Goal: Information Seeking & Learning: Find contact information

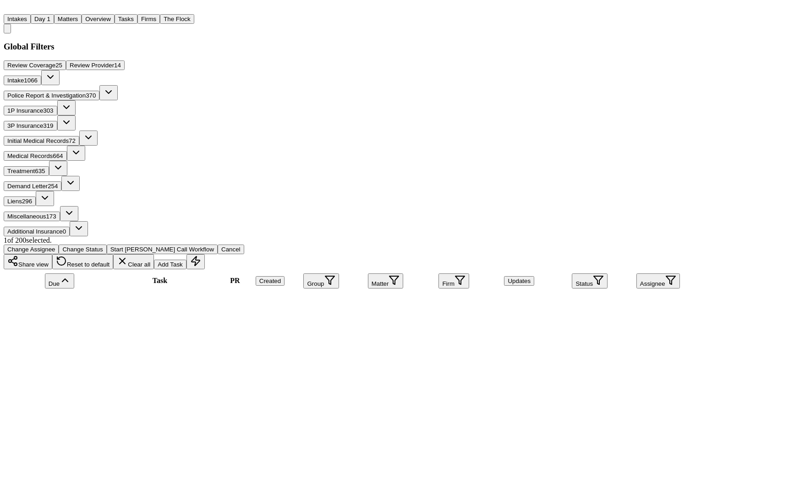
scroll to position [7, 0]
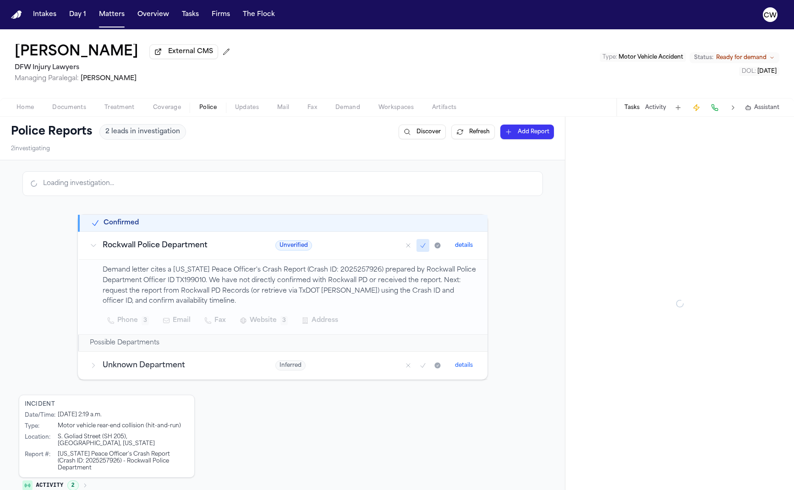
click at [207, 111] on span "Police" at bounding box center [207, 107] width 17 height 7
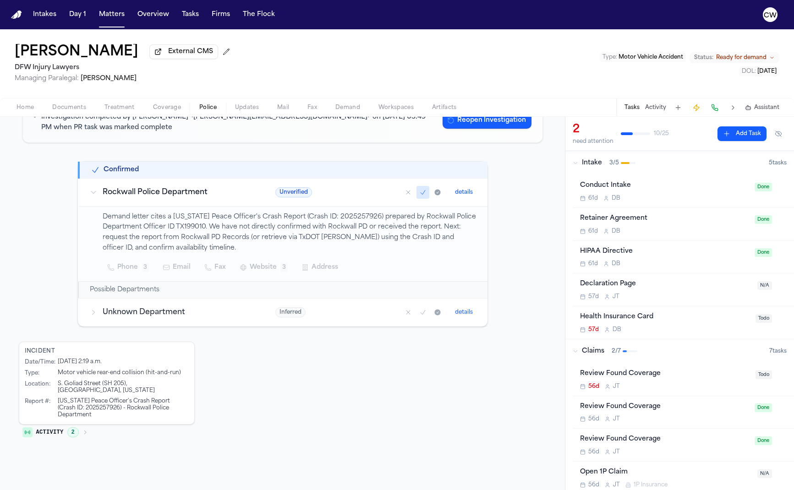
scroll to position [119, 0]
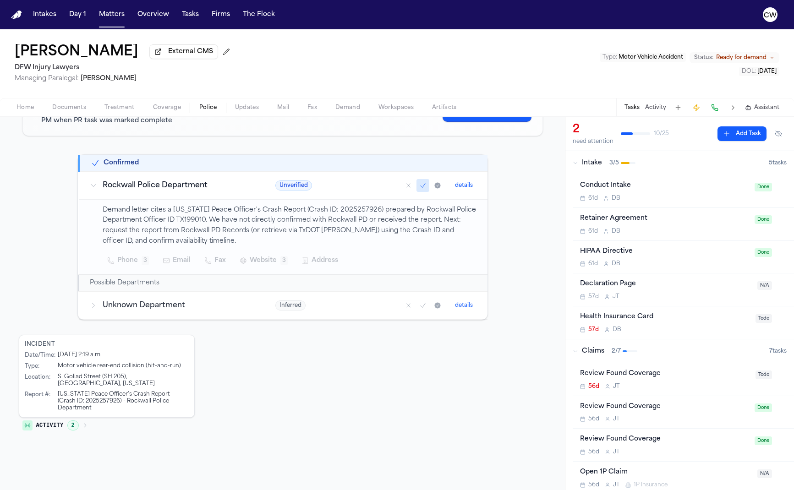
click at [82, 418] on button "Activity 2" at bounding box center [55, 426] width 73 height 16
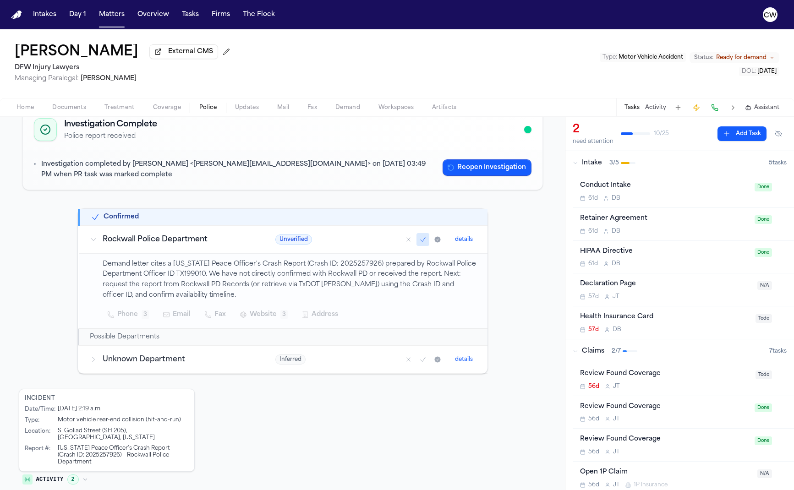
scroll to position [0, 0]
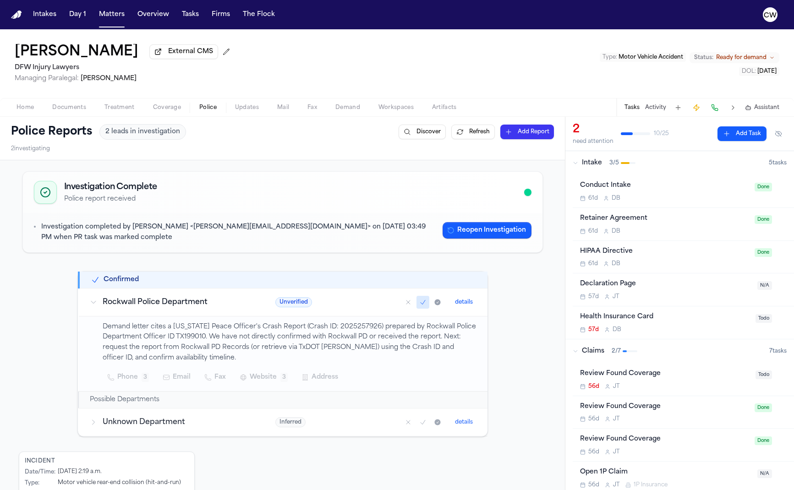
click at [96, 424] on icon at bounding box center [93, 422] width 7 height 7
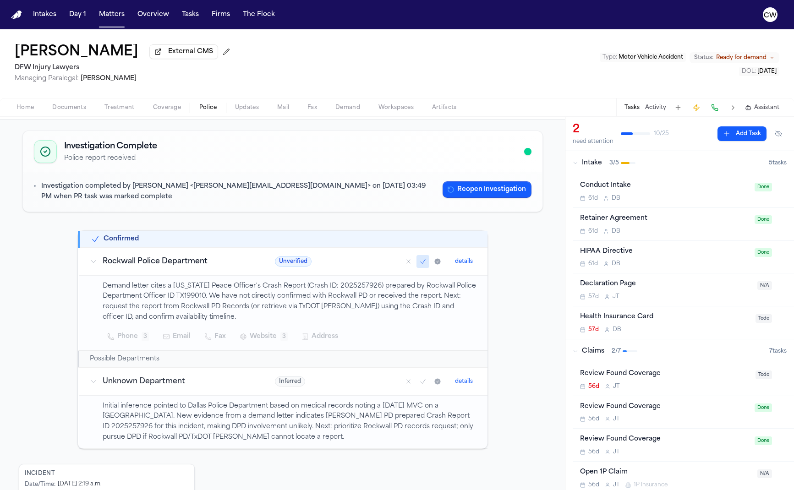
scroll to position [83, 0]
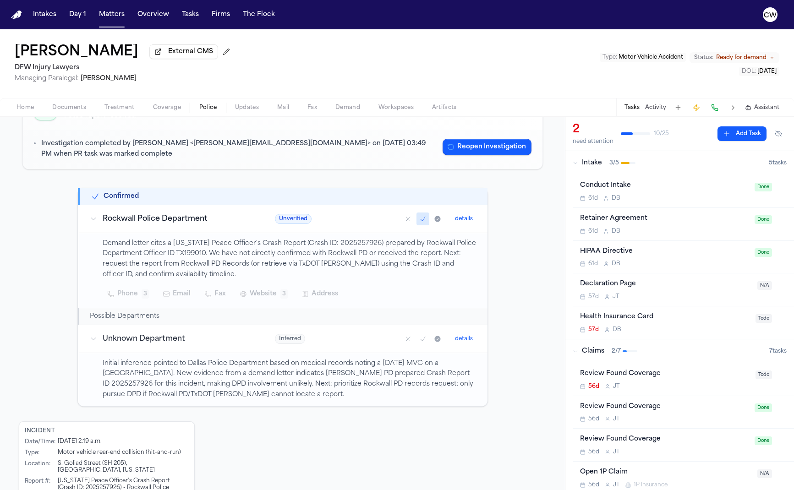
click at [135, 297] on span "Phone" at bounding box center [127, 293] width 21 height 11
click at [175, 297] on span "Email" at bounding box center [182, 293] width 18 height 11
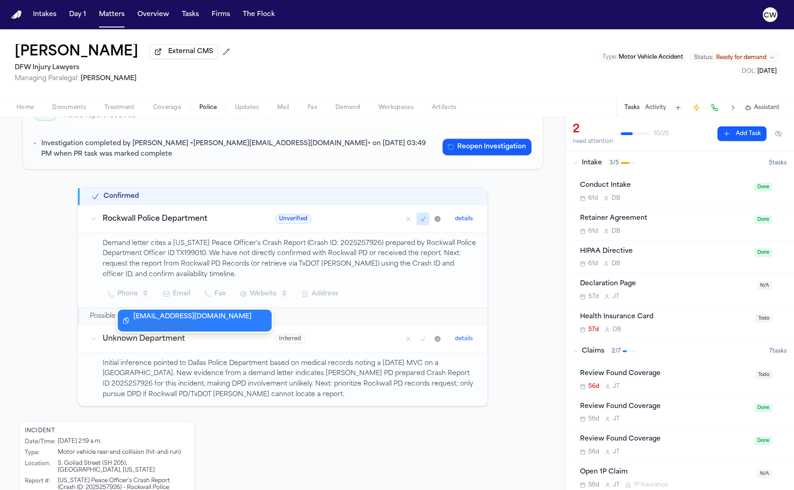
click at [127, 323] on icon "button" at bounding box center [125, 320] width 7 height 7
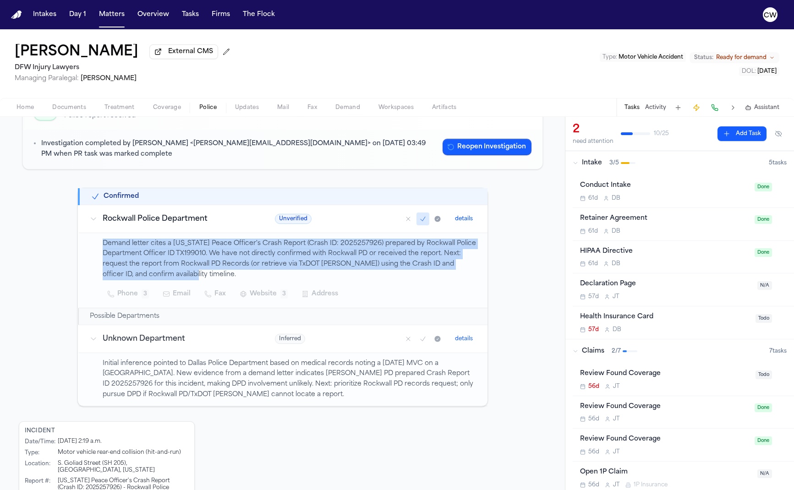
drag, startPoint x: 192, startPoint y: 280, endPoint x: 104, endPoint y: 246, distance: 94.2
click at [104, 246] on p "Demand letter cites a [US_STATE] Peace Officer's Crash Report (Crash ID: 202525…" at bounding box center [290, 260] width 374 height 42
copy p "Demand letter cites a [US_STATE] Peace Officer's Crash Report (Crash ID: 202525…"
click at [250, 299] on span "Website" at bounding box center [263, 293] width 27 height 11
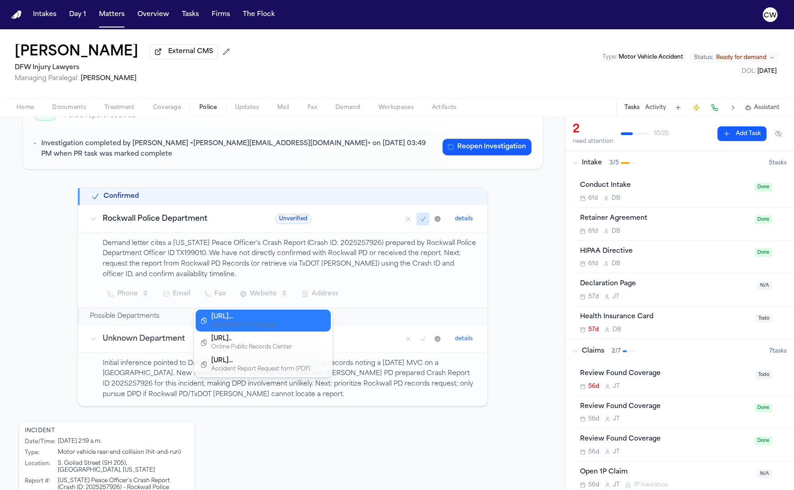
click at [203, 321] on icon "button" at bounding box center [203, 321] width 5 height 6
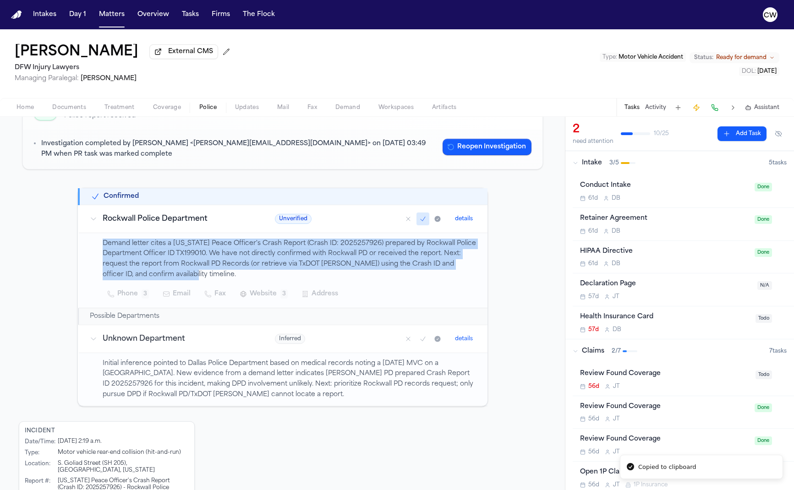
click at [257, 294] on span "Website" at bounding box center [263, 293] width 27 height 11
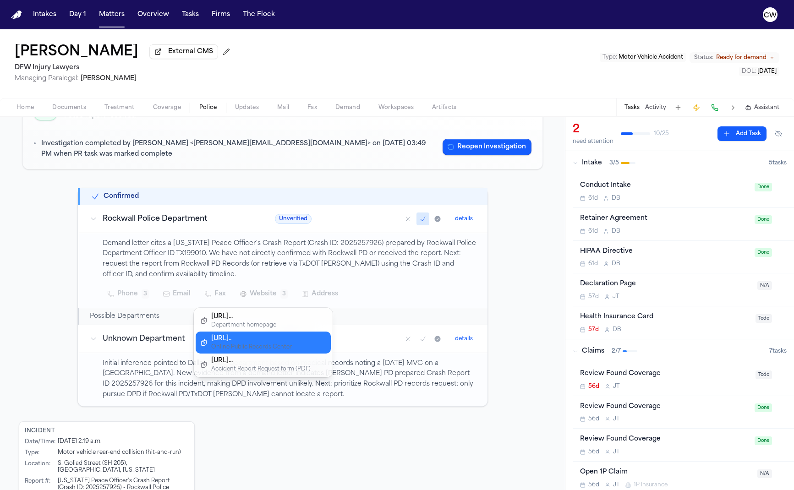
click at [207, 344] on button "https://rockwalltx.justfoia... Online Public Records Center" at bounding box center [263, 343] width 135 height 22
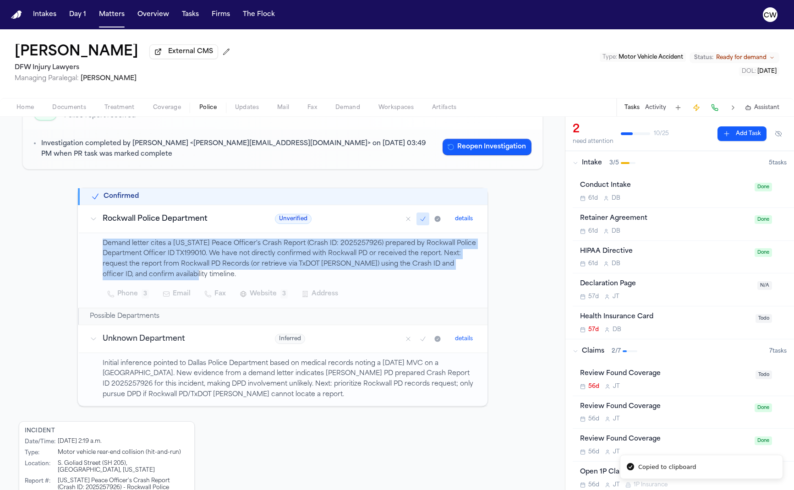
click at [263, 297] on span "Website" at bounding box center [263, 293] width 27 height 11
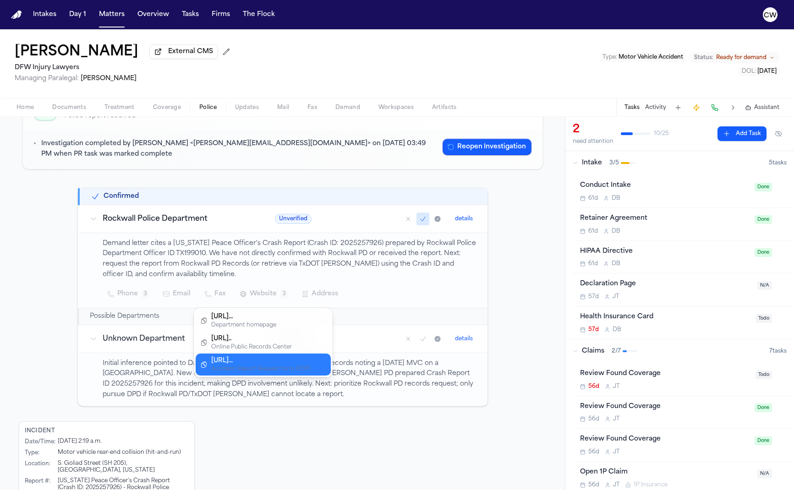
click at [203, 363] on icon "button" at bounding box center [203, 364] width 7 height 7
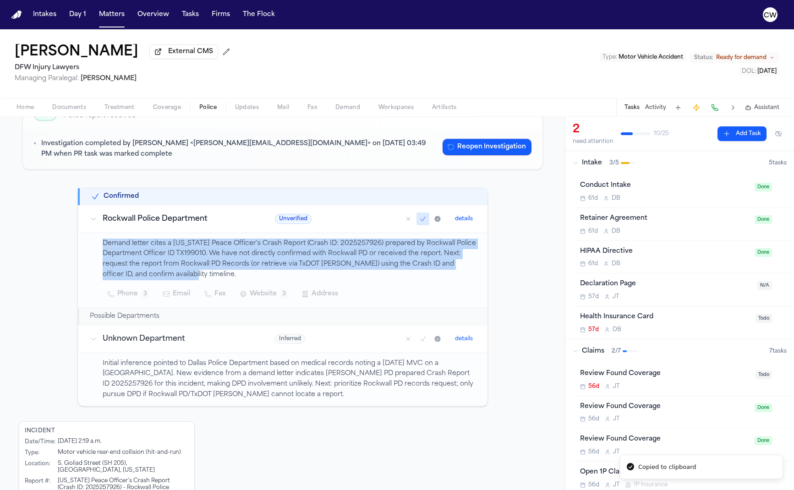
click at [329, 299] on span "Address" at bounding box center [324, 293] width 27 height 11
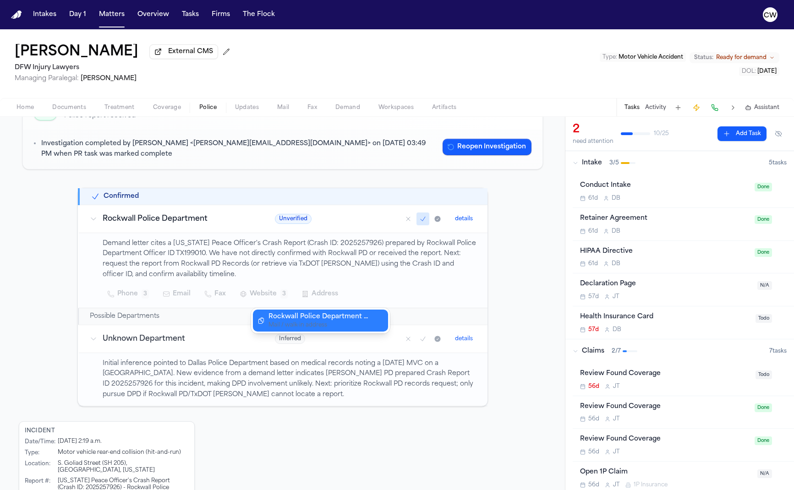
click at [261, 319] on icon "button" at bounding box center [260, 320] width 7 height 7
click at [208, 82] on div "Hassen Ali External CMS DFW Injury Lawyers Managing Paralegal: Violette Patino …" at bounding box center [397, 63] width 794 height 69
